Goal: Task Accomplishment & Management: Complete application form

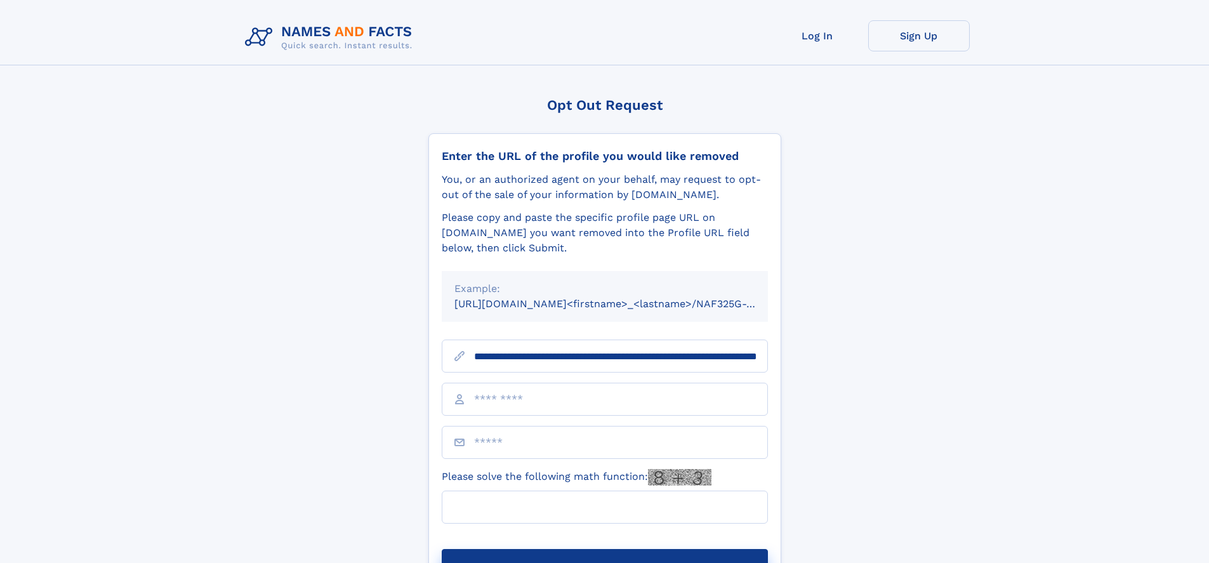
scroll to position [0, 130]
type input "**********"
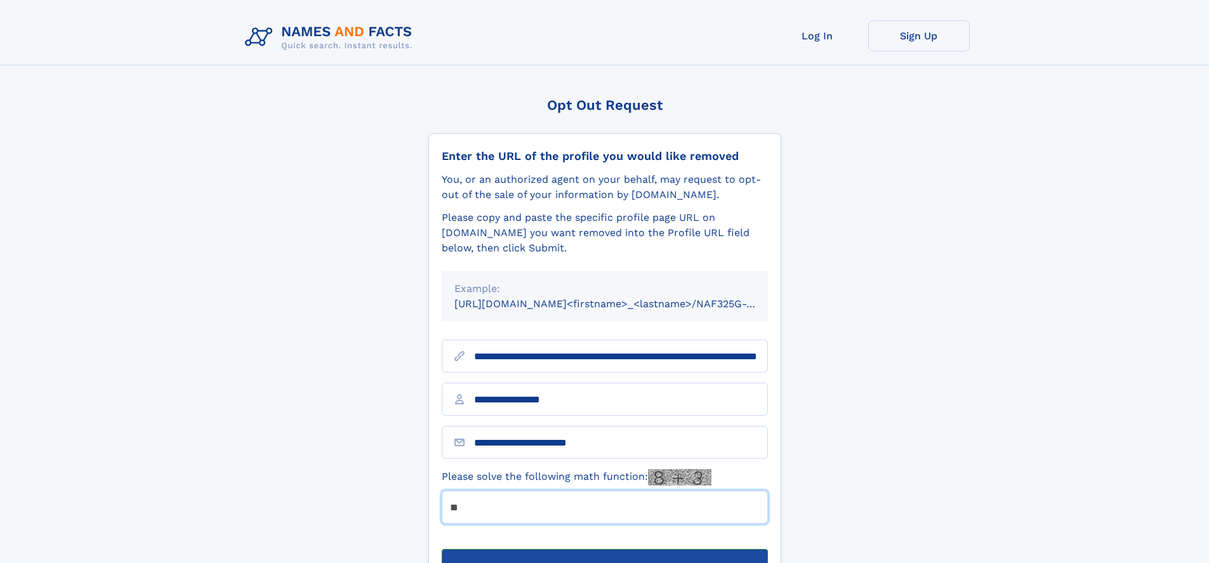
type input "**"
click at [604, 549] on button "Submit Opt Out Request" at bounding box center [605, 569] width 326 height 41
